Goal: Navigation & Orientation: Find specific page/section

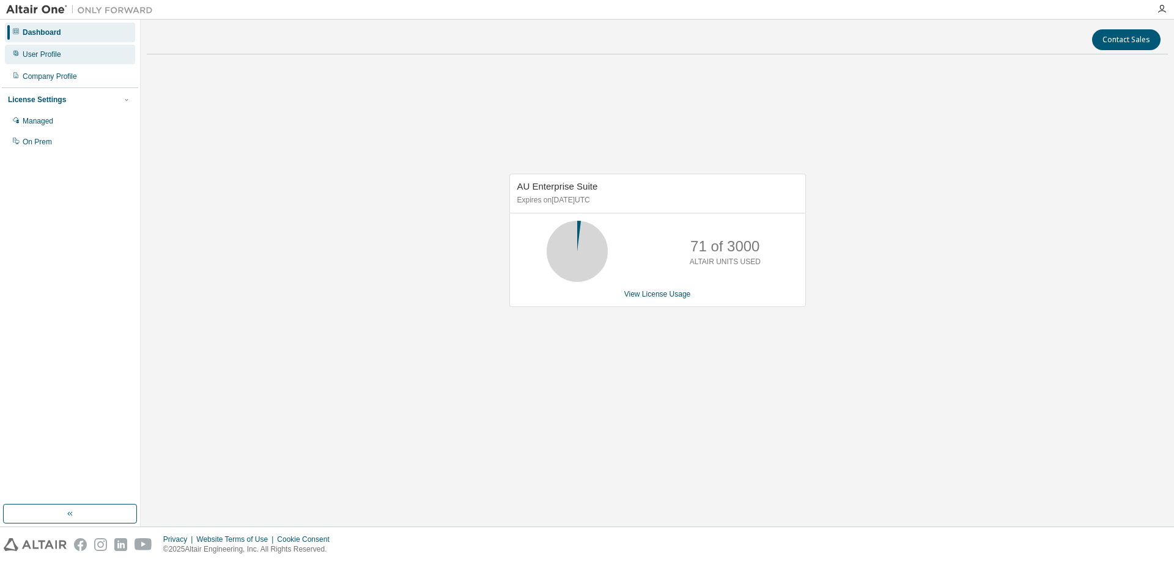
click at [29, 53] on div "User Profile" at bounding box center [42, 55] width 39 height 10
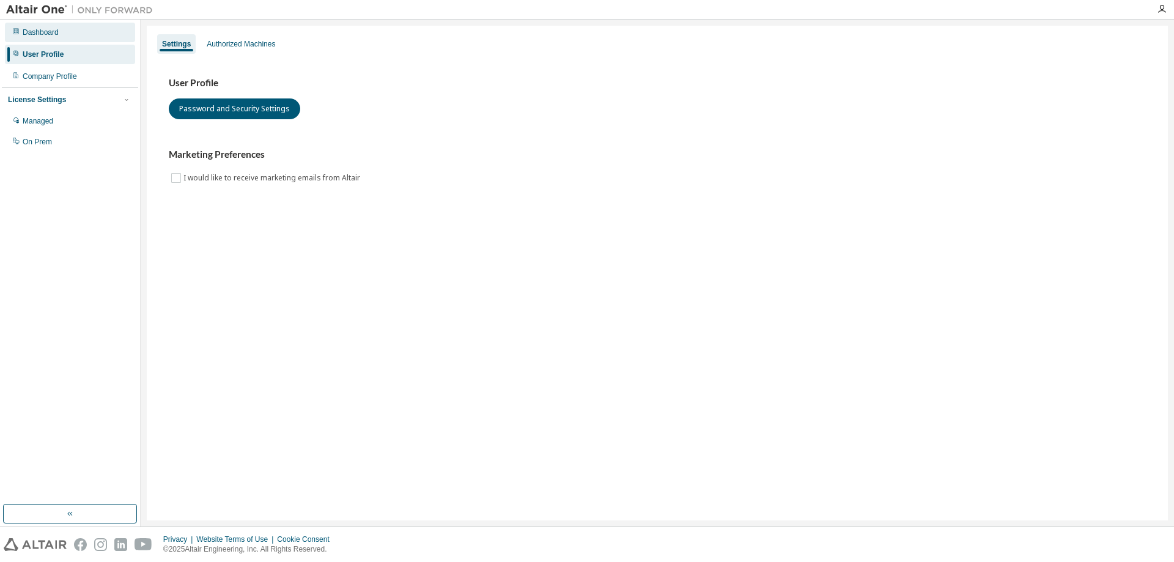
click at [40, 29] on div "Dashboard" at bounding box center [41, 33] width 36 height 10
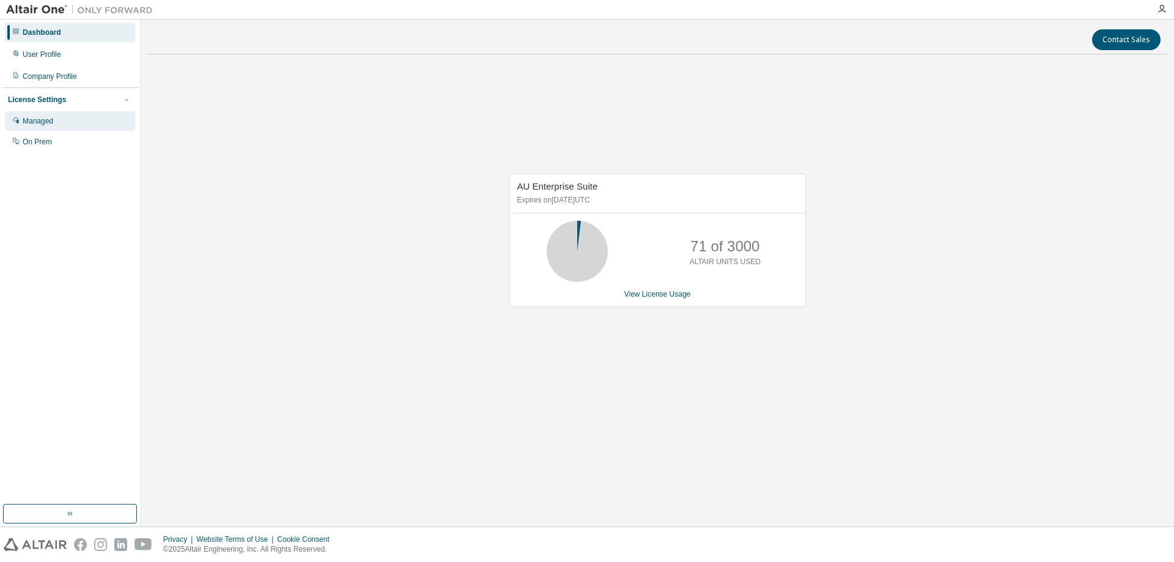
click at [34, 120] on div "Managed" at bounding box center [38, 121] width 31 height 10
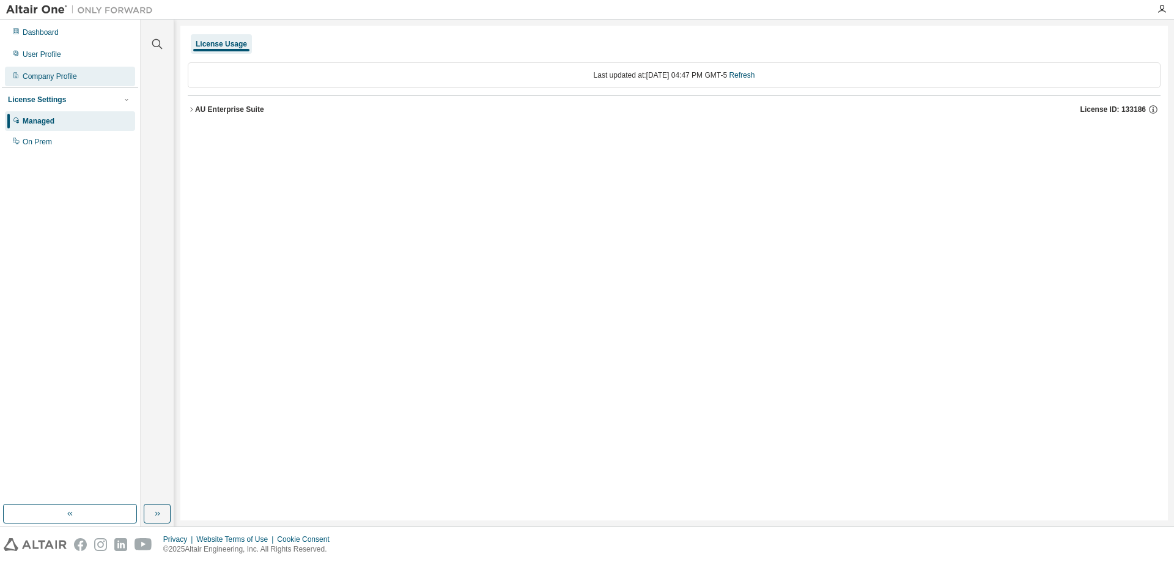
click at [49, 77] on div "Company Profile" at bounding box center [50, 77] width 54 height 10
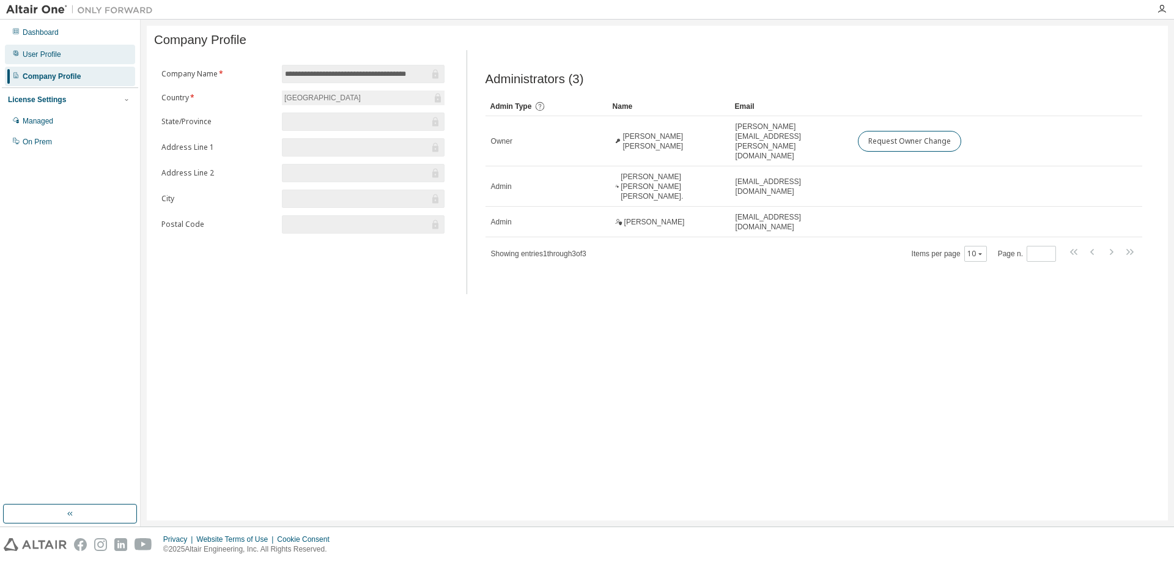
click at [41, 53] on div "User Profile" at bounding box center [42, 55] width 39 height 10
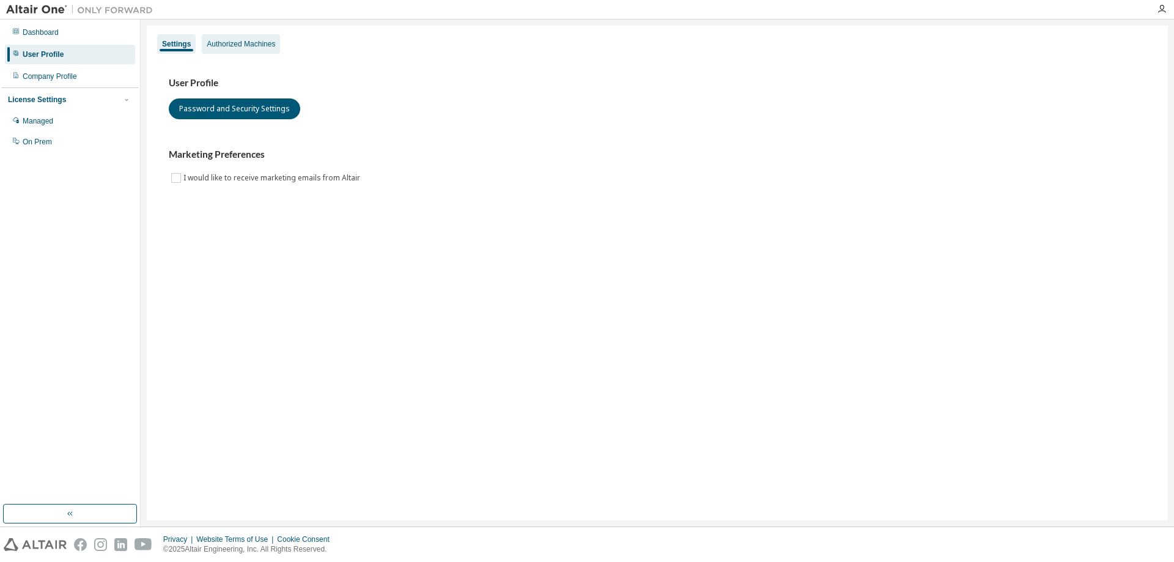
click at [218, 42] on div "Authorized Machines" at bounding box center [241, 44] width 68 height 10
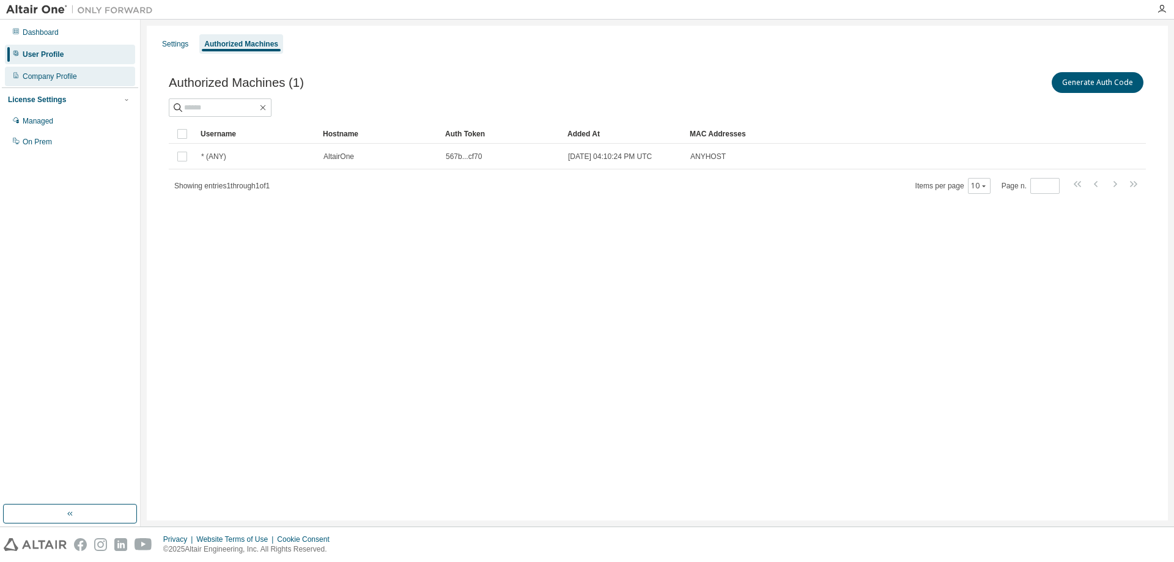
click at [56, 79] on div "Company Profile" at bounding box center [50, 77] width 54 height 10
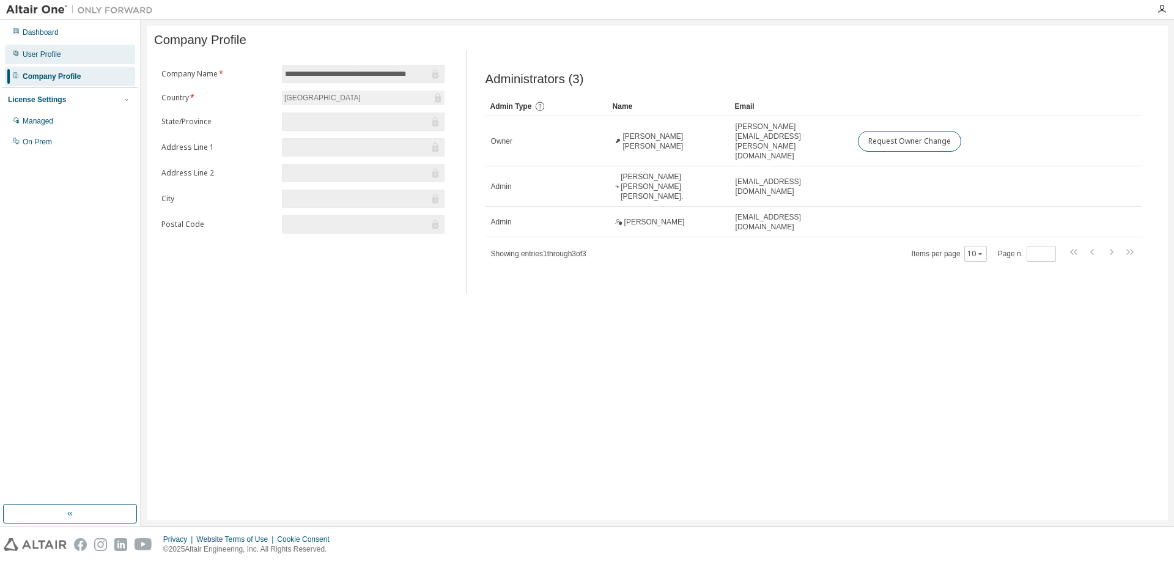
click at [25, 48] on div "User Profile" at bounding box center [70, 55] width 130 height 20
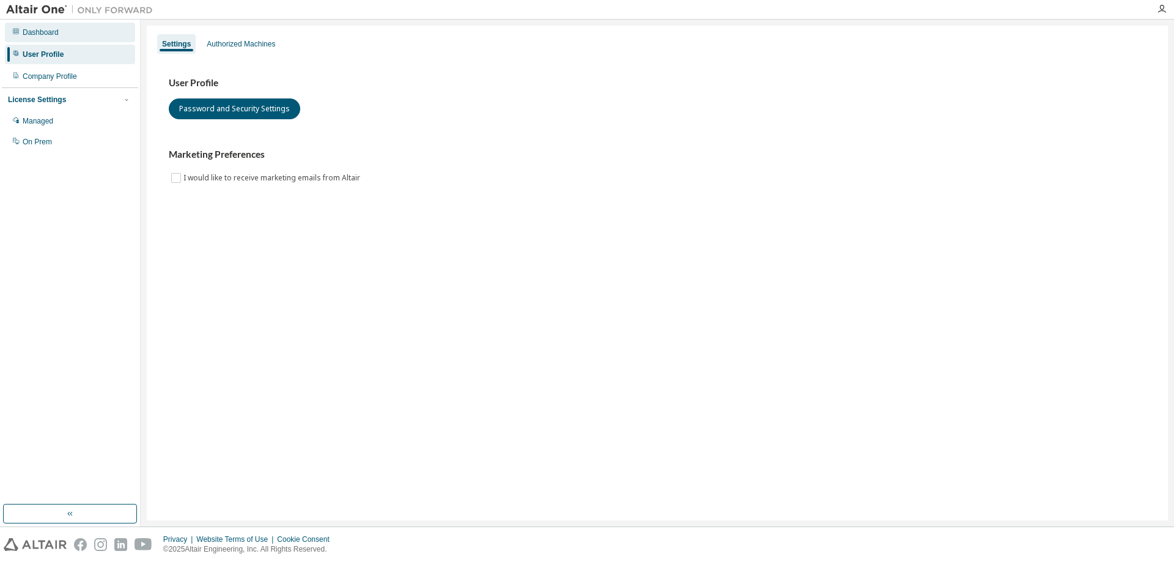
click at [33, 39] on div "Dashboard" at bounding box center [70, 33] width 130 height 20
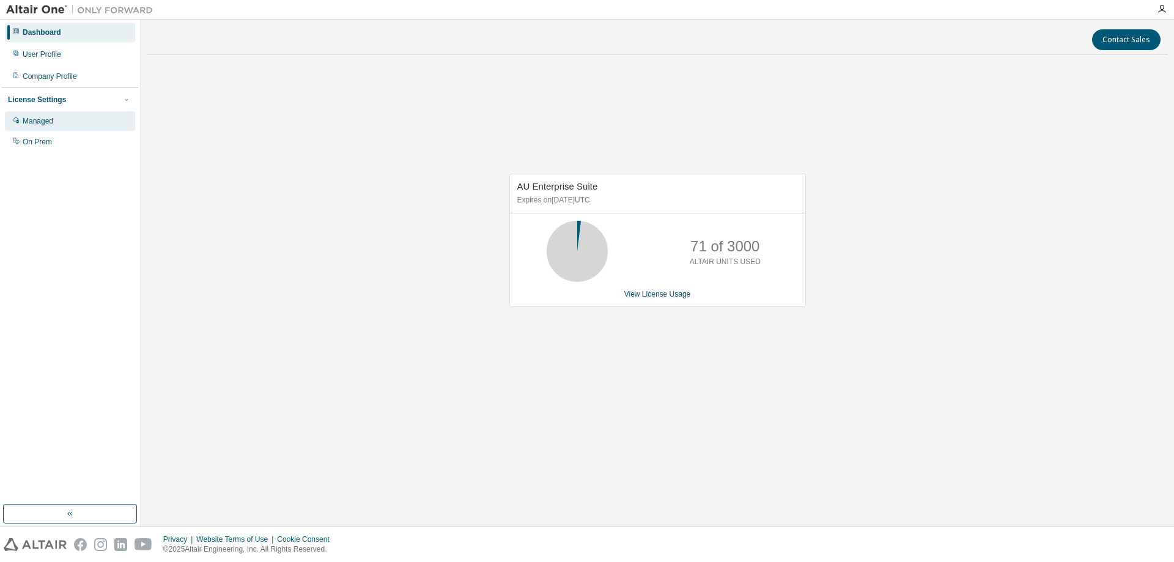
click at [48, 121] on div "Managed" at bounding box center [38, 121] width 31 height 10
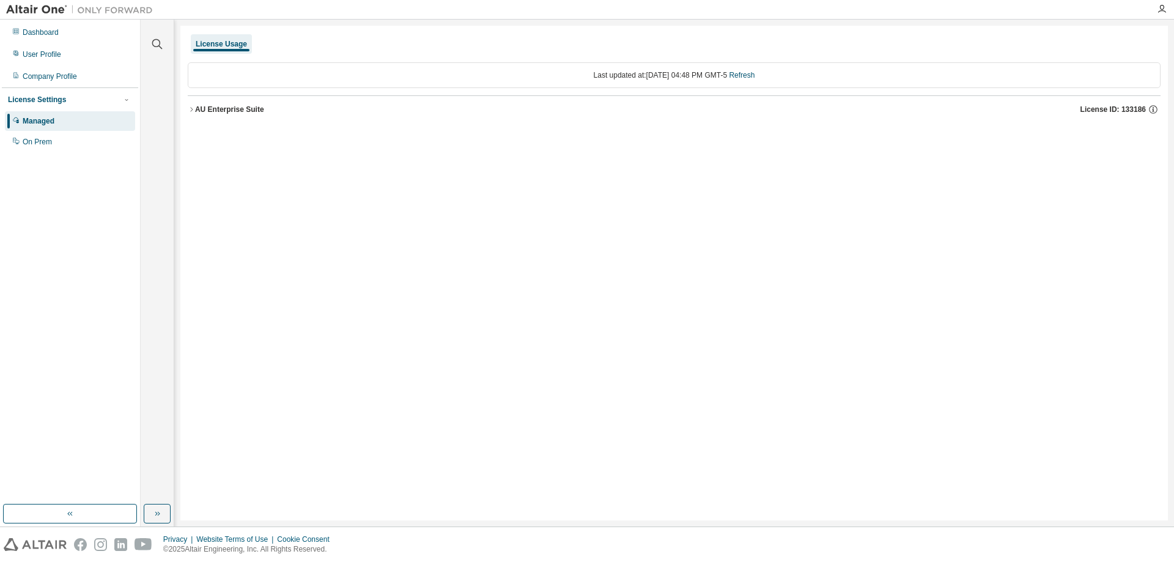
drag, startPoint x: 194, startPoint y: 101, endPoint x: 191, endPoint y: 116, distance: 14.9
click at [194, 101] on button "AU Enterprise Suite License ID: 133186" at bounding box center [674, 109] width 973 height 27
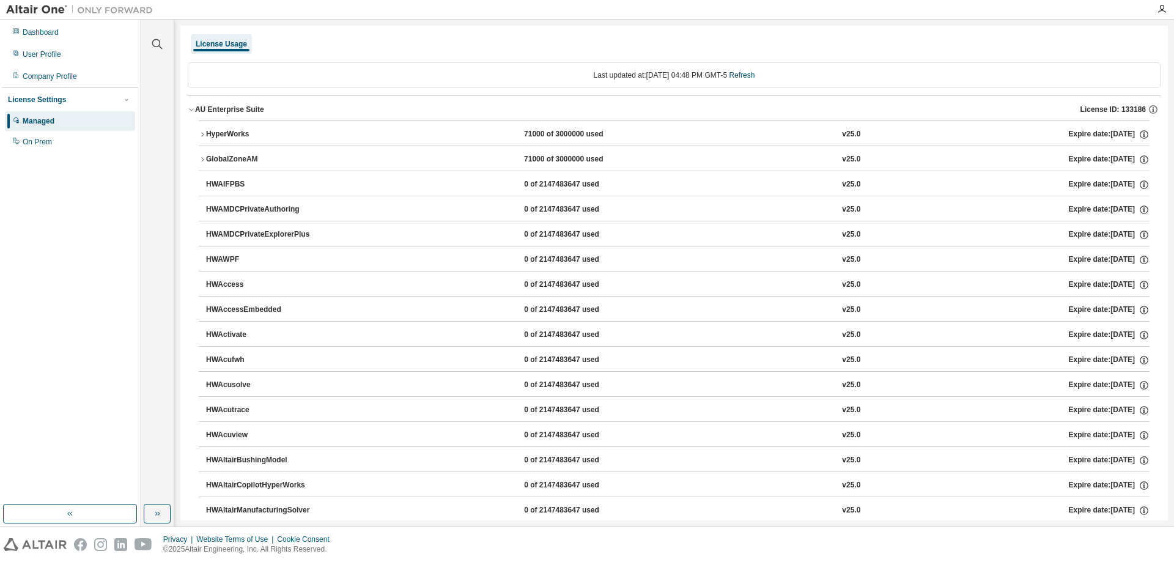
click at [193, 108] on icon "button" at bounding box center [191, 109] width 7 height 7
